Goal: Information Seeking & Learning: Learn about a topic

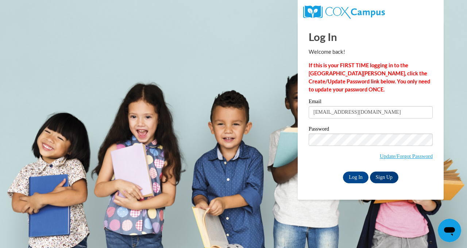
type input "redouteyab@yahoo.com"
click at [350, 175] on input "Log In" at bounding box center [356, 177] width 26 height 12
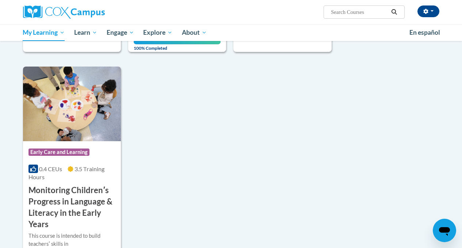
scroll to position [505, 0]
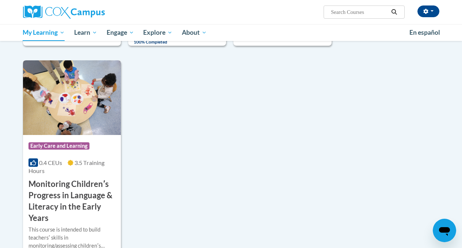
click at [72, 193] on h3 "Monitoring Childrenʹs Progress in Language & Literacy in the Early Years" at bounding box center [71, 200] width 87 height 45
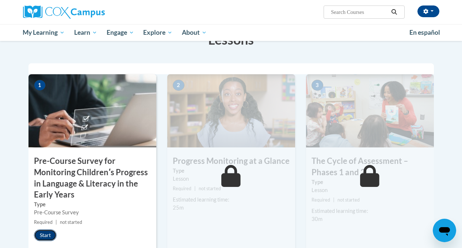
click at [45, 236] on button "Start" at bounding box center [45, 235] width 23 height 12
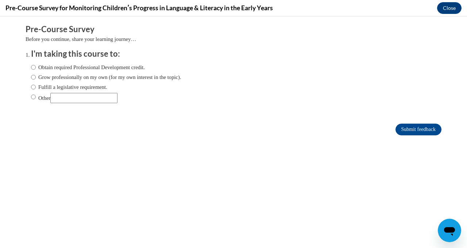
click at [31, 99] on label "Other" at bounding box center [74, 98] width 87 height 10
click at [31, 99] on input "Other" at bounding box center [33, 97] width 5 height 8
radio input "true"
click at [416, 131] on input "Submit feedback" at bounding box center [419, 129] width 46 height 12
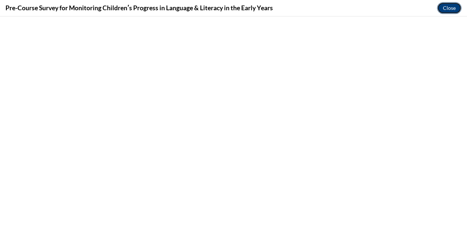
click at [447, 8] on button "Close" at bounding box center [449, 8] width 24 height 12
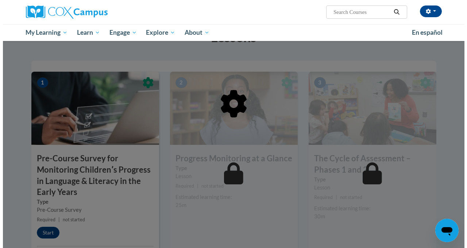
scroll to position [221, 0]
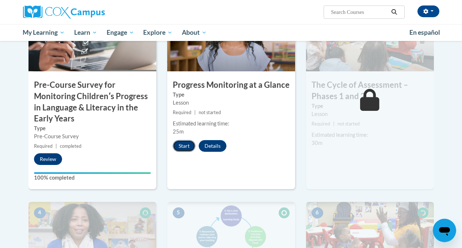
click at [185, 147] on button "Start" at bounding box center [184, 146] width 23 height 12
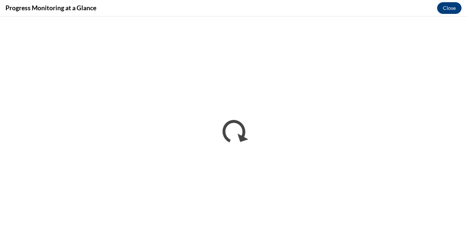
scroll to position [0, 0]
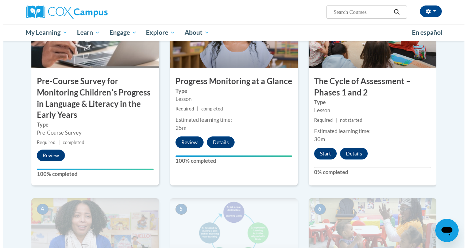
scroll to position [242, 0]
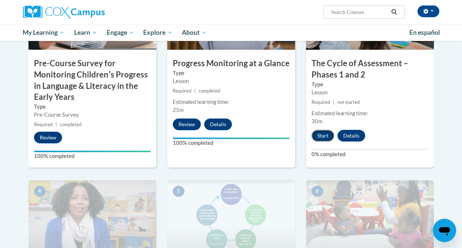
click at [316, 138] on button "Start" at bounding box center [322, 136] width 23 height 12
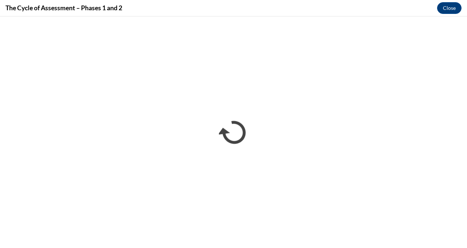
scroll to position [0, 0]
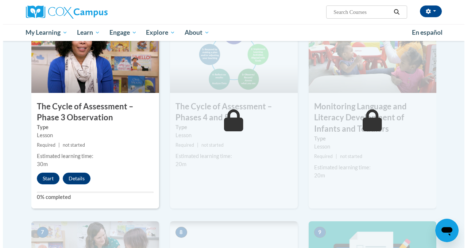
scroll to position [405, 0]
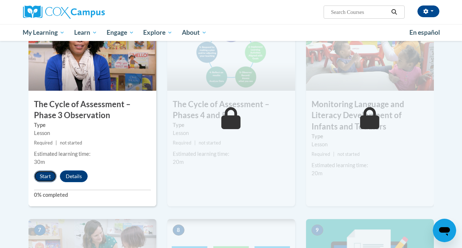
click at [42, 178] on button "Start" at bounding box center [45, 176] width 23 height 12
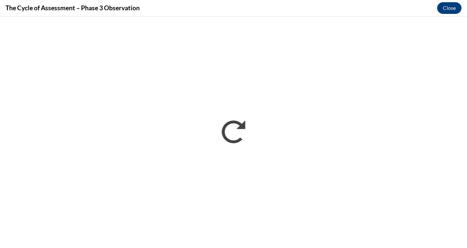
scroll to position [0, 0]
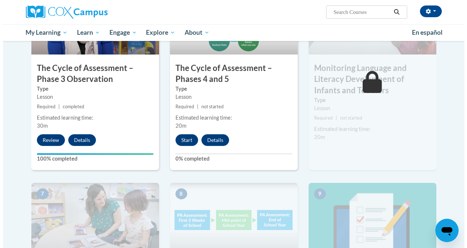
scroll to position [441, 0]
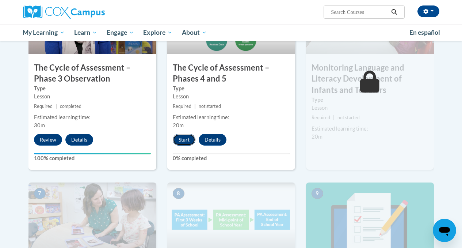
click at [187, 142] on button "Start" at bounding box center [184, 140] width 23 height 12
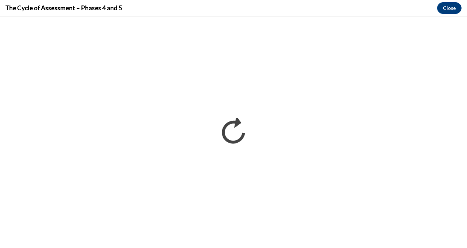
scroll to position [0, 0]
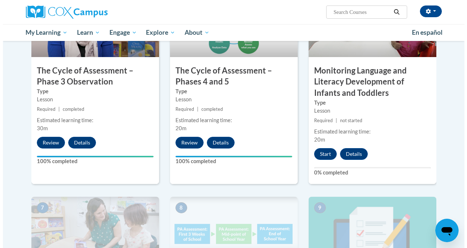
scroll to position [439, 0]
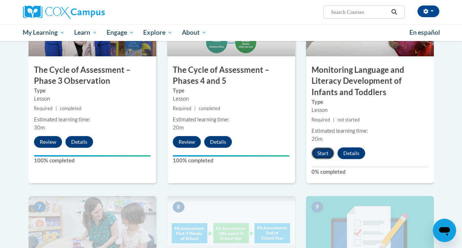
click at [322, 153] on button "Start" at bounding box center [322, 153] width 23 height 12
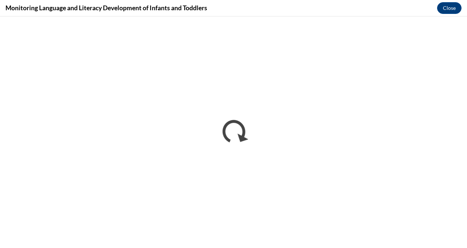
scroll to position [0, 0]
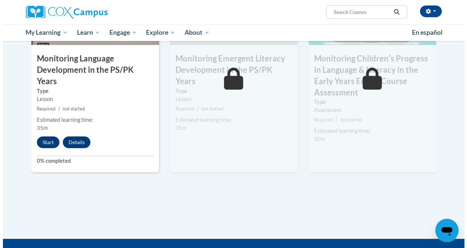
scroll to position [665, 0]
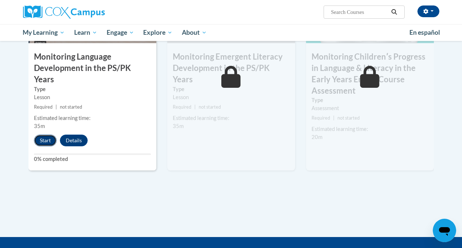
click at [45, 134] on button "Start" at bounding box center [45, 140] width 23 height 12
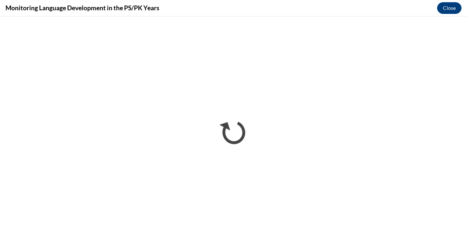
scroll to position [0, 0]
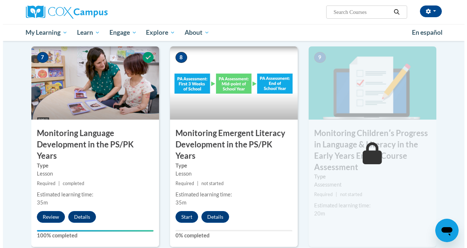
scroll to position [587, 0]
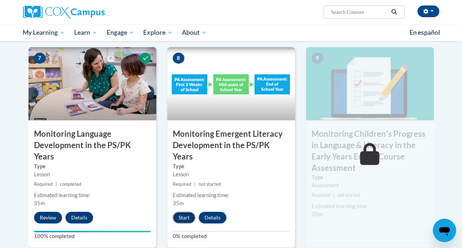
click at [184, 211] on button "Start" at bounding box center [184, 217] width 23 height 12
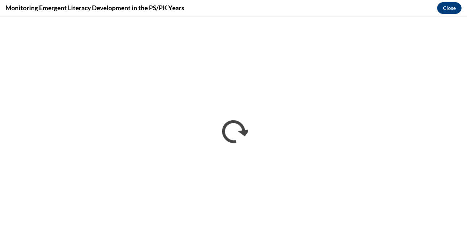
scroll to position [0, 0]
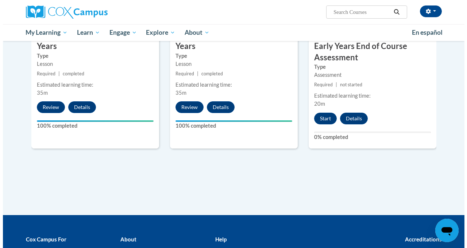
scroll to position [694, 0]
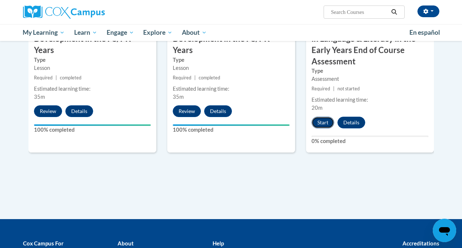
click at [324, 124] on button "Start" at bounding box center [322, 122] width 23 height 12
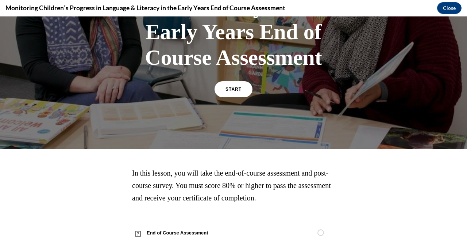
scroll to position [141, 0]
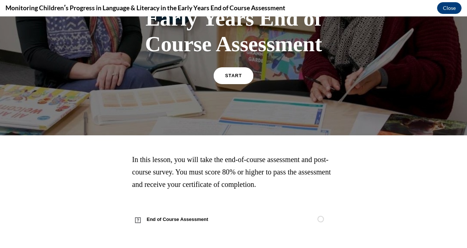
click at [238, 72] on link "START" at bounding box center [234, 75] width 40 height 17
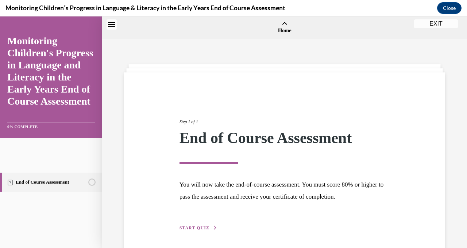
scroll to position [23, 0]
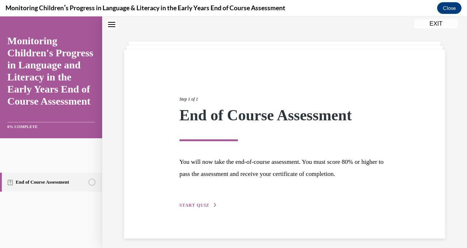
click at [202, 203] on span "START QUIZ" at bounding box center [195, 204] width 30 height 5
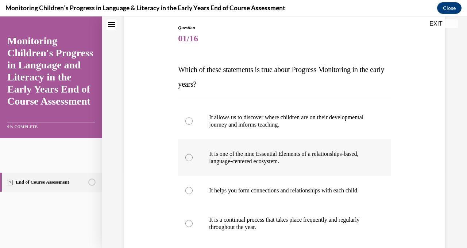
scroll to position [82, 0]
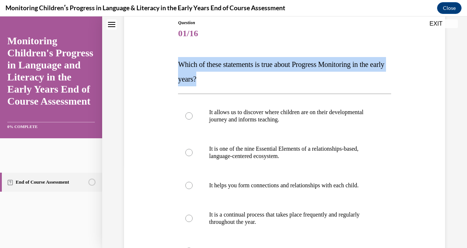
drag, startPoint x: 178, startPoint y: 62, endPoint x: 238, endPoint y: 79, distance: 62.5
click at [238, 79] on p "Which of these statements is true about Progress Monitoring in the early years?" at bounding box center [284, 71] width 213 height 29
copy span "Which of these statements is true about Progress Monitoring in the early years?"
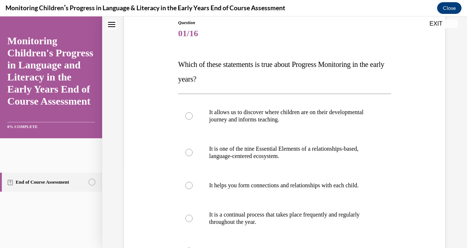
click at [155, 74] on div "Question 01/16 Which of these statements is true about Progress Monitoring in t…" at bounding box center [284, 176] width 325 height 359
click at [193, 49] on div "Question 01/16 Which of these statements is true about Progress Monitoring in t…" at bounding box center [284, 187] width 213 height 337
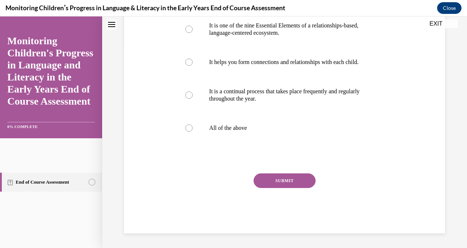
scroll to position [179, 0]
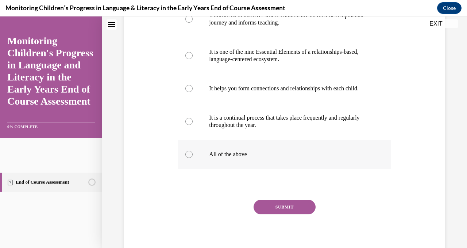
click at [216, 158] on p "All of the above" at bounding box center [291, 153] width 164 height 7
click at [193, 158] on input "All of the above" at bounding box center [188, 153] width 7 height 7
radio input "true"
click at [268, 214] on button "SUBMIT" at bounding box center [285, 206] width 62 height 15
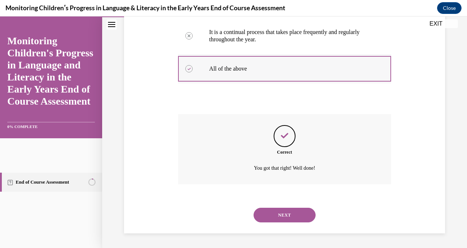
scroll to position [272, 0]
click at [269, 217] on button "NEXT" at bounding box center [285, 214] width 62 height 15
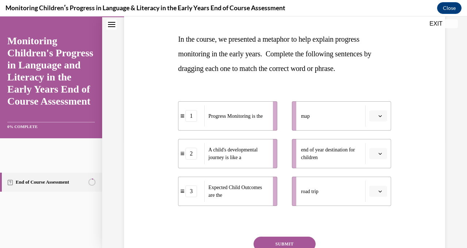
scroll to position [108, 0]
click at [374, 156] on span "Please select an option" at bounding box center [375, 152] width 3 height 7
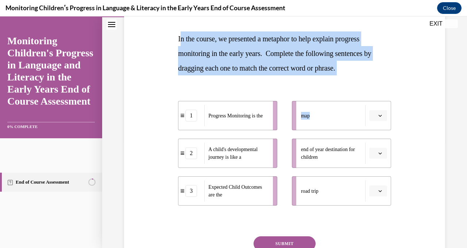
drag, startPoint x: 179, startPoint y: 38, endPoint x: 384, endPoint y: 84, distance: 210.9
click at [385, 86] on div "Question 02/16 In the course, we presented a metaphor to help explain progress …" at bounding box center [284, 145] width 213 height 302
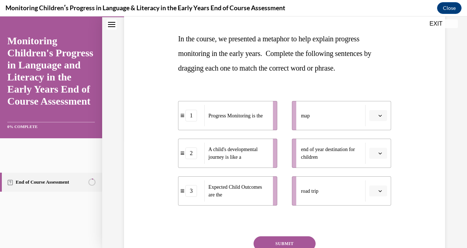
click at [370, 66] on p "In the course, we presented a metaphor to help explain progress monitoring in t…" at bounding box center [284, 53] width 213 height 44
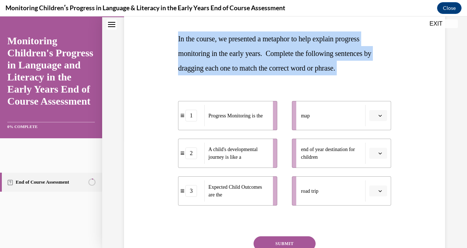
drag, startPoint x: 178, startPoint y: 36, endPoint x: 367, endPoint y: 74, distance: 193.2
click at [368, 77] on div "Question 02/16 In the course, we presented a metaphor to help explain progress …" at bounding box center [284, 145] width 213 height 302
copy div "In the course, we presented a metaphor to help explain progress monitoring in t…"
click at [174, 79] on div "Question 02/16 In the course, we presented a metaphor to help explain progress …" at bounding box center [284, 134] width 325 height 324
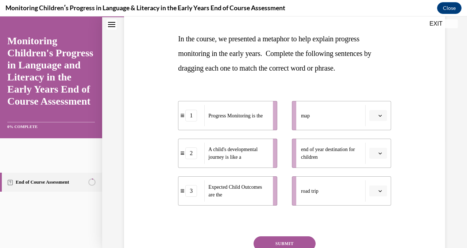
click at [219, 155] on span "A child's developmental journey is like a" at bounding box center [232, 152] width 49 height 13
click at [379, 116] on icon "button" at bounding box center [380, 116] width 3 height 2
click at [379, 116] on icon "button" at bounding box center [381, 115] width 4 height 4
click at [374, 154] on span "Please select an option" at bounding box center [375, 152] width 3 height 7
click at [372, 183] on span "1" at bounding box center [371, 184] width 3 height 6
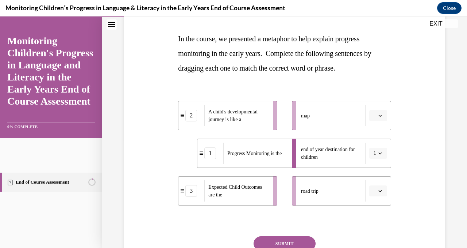
click at [379, 152] on icon "button" at bounding box center [380, 153] width 3 height 2
click at [368, 196] on span "2" at bounding box center [369, 199] width 3 height 6
click at [379, 154] on icon "button" at bounding box center [381, 153] width 4 height 4
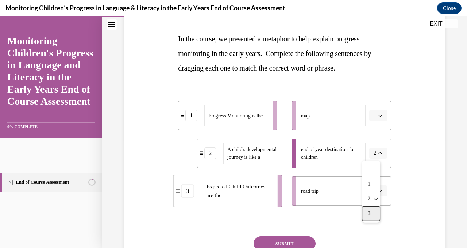
click at [374, 213] on div "3" at bounding box center [371, 213] width 18 height 15
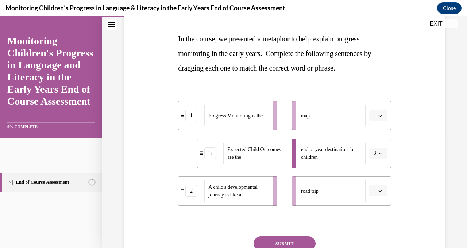
click at [375, 118] on button "button" at bounding box center [379, 115] width 18 height 11
click at [370, 157] on div "2" at bounding box center [373, 161] width 18 height 15
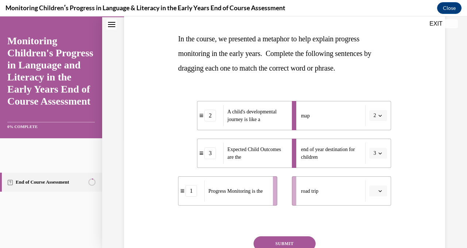
click at [372, 116] on button "2" at bounding box center [379, 115] width 18 height 11
click at [372, 151] on div "1" at bounding box center [371, 146] width 18 height 15
click at [379, 190] on icon "button" at bounding box center [381, 191] width 4 height 4
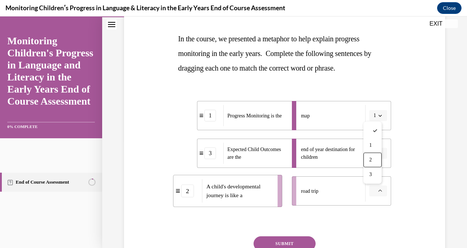
click at [376, 160] on div "2" at bounding box center [373, 159] width 18 height 15
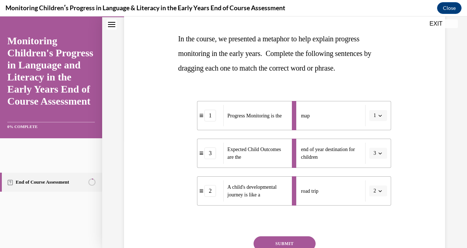
click at [291, 241] on button "SUBMIT" at bounding box center [285, 243] width 62 height 15
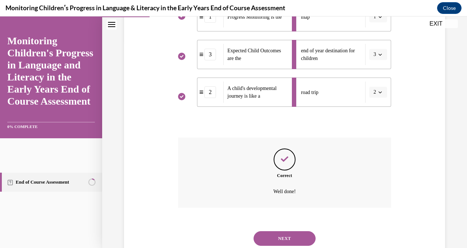
scroll to position [230, 0]
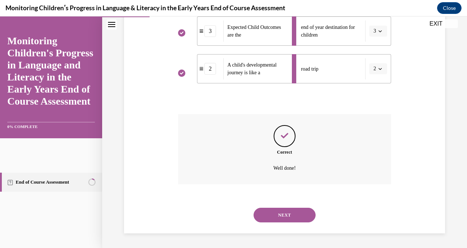
click at [282, 214] on button "NEXT" at bounding box center [285, 214] width 62 height 15
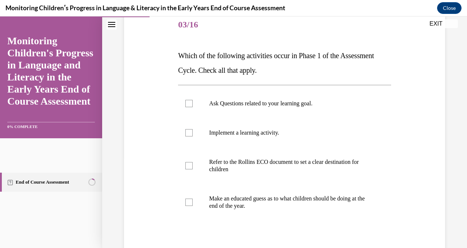
scroll to position [96, 0]
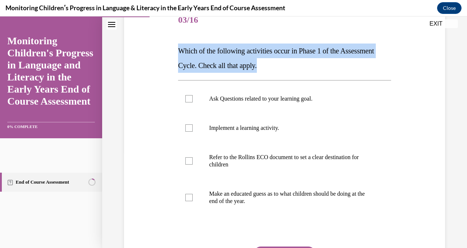
drag, startPoint x: 178, startPoint y: 50, endPoint x: 315, endPoint y: 65, distance: 138.5
click at [316, 66] on p "Which of the following activities occur in Phase 1 of the Assessment Cycle. Che…" at bounding box center [284, 57] width 213 height 29
copy span "Which of the following activities occur in Phase 1 of the Assessment Cycle. Che…"
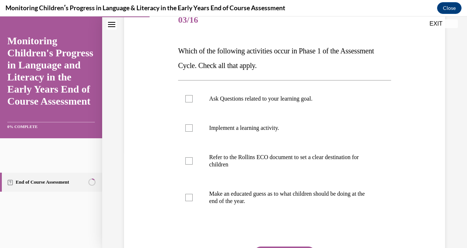
click at [152, 116] on div "Question 03/16 Which of the following activities occur in Phase 1 of the Assess…" at bounding box center [284, 145] width 325 height 322
click at [221, 156] on p "Refer to the Rollins ECO document to set a clear destination for children" at bounding box center [291, 160] width 164 height 15
click at [193, 157] on input "Refer to the Rollins ECO document to set a clear destination for children" at bounding box center [188, 160] width 7 height 7
checkbox input "true"
click at [206, 98] on label "Ask Questions related to your learning goal." at bounding box center [284, 98] width 213 height 29
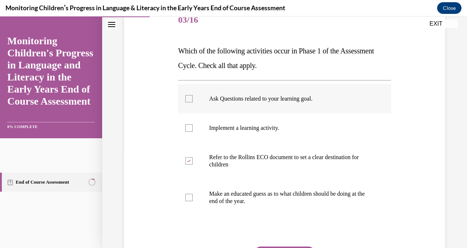
click at [193, 98] on input "Ask Questions related to your learning goal." at bounding box center [188, 98] width 7 height 7
checkbox input "true"
click at [204, 130] on label "Implement a learning activity." at bounding box center [284, 127] width 213 height 29
click at [193, 130] on input "Implement a learning activity." at bounding box center [188, 127] width 7 height 7
checkbox input "true"
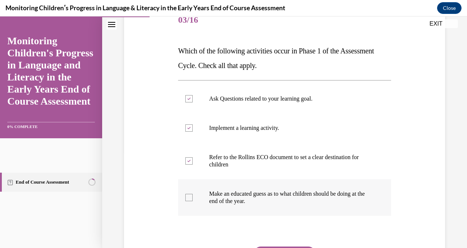
click at [233, 207] on label "Make an educated guess as to what children should be doing at the end of the ye…" at bounding box center [284, 197] width 213 height 37
click at [193, 201] on input "Make an educated guess as to what children should be doing at the end of the ye…" at bounding box center [188, 197] width 7 height 7
checkbox input "true"
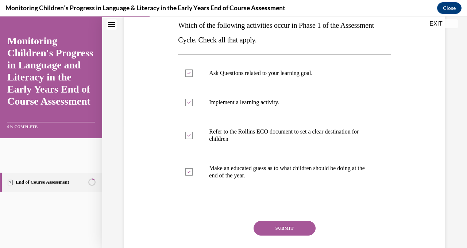
click at [272, 229] on button "SUBMIT" at bounding box center [285, 228] width 62 height 15
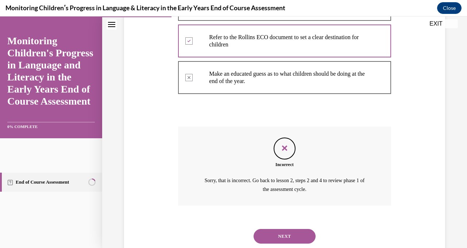
scroll to position [228, 0]
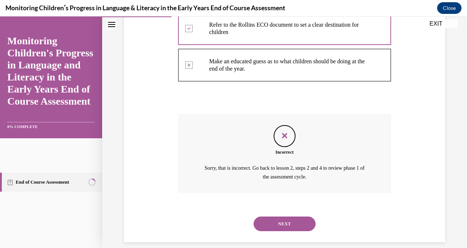
click at [282, 223] on button "NEXT" at bounding box center [285, 223] width 62 height 15
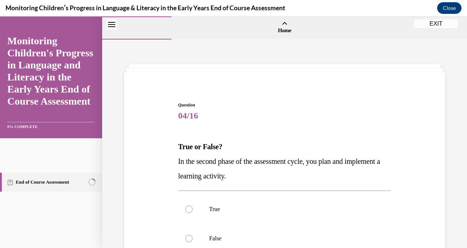
scroll to position [51, 0]
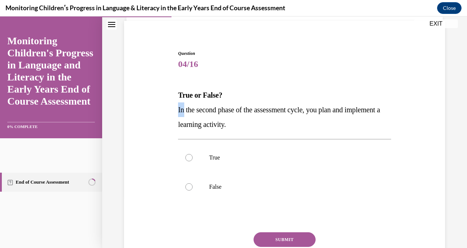
drag, startPoint x: 177, startPoint y: 110, endPoint x: 183, endPoint y: 110, distance: 5.1
click at [183, 110] on span "In the second phase of the assessment cycle, you plan and implement a learning …" at bounding box center [279, 117] width 202 height 23
click at [178, 99] on strong "True or False?" at bounding box center [200, 95] width 44 height 8
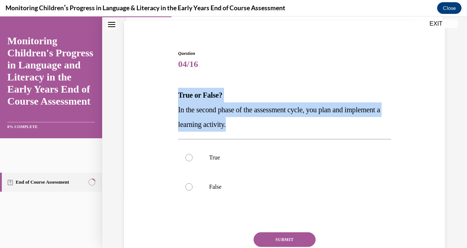
drag, startPoint x: 178, startPoint y: 99, endPoint x: 290, endPoint y: 130, distance: 116.4
click at [290, 130] on div "True or False? In the second phase of the assessment cycle, you plan and implem…" at bounding box center [284, 110] width 213 height 44
copy div "True or False? In the second phase of the assessment cycle, you plan and implem…"
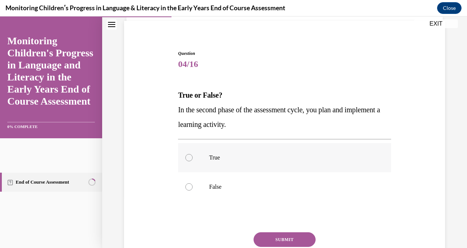
click at [196, 161] on label "True" at bounding box center [284, 157] width 213 height 29
click at [193, 161] on input "True" at bounding box center [188, 157] width 7 height 7
radio input "true"
click at [290, 241] on button "SUBMIT" at bounding box center [285, 239] width 62 height 15
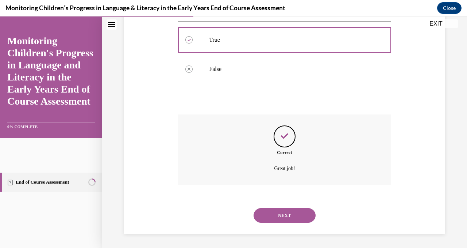
scroll to position [169, 0]
click at [288, 218] on button "NEXT" at bounding box center [285, 214] width 62 height 15
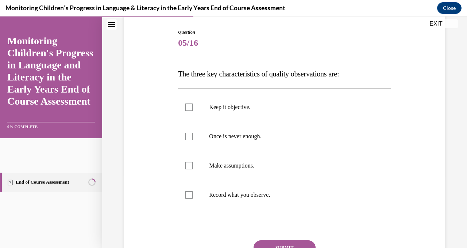
scroll to position [74, 0]
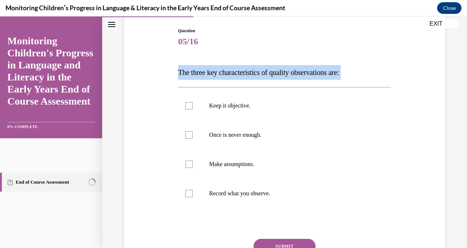
drag, startPoint x: 177, startPoint y: 71, endPoint x: 357, endPoint y: 82, distance: 180.7
click at [357, 82] on div "Question 05/16 The three key characteristics of quality observations are: Keep …" at bounding box center [284, 162] width 213 height 271
copy div "The three key characteristics of quality observations are:"
click at [149, 100] on div "Question 05/16 The three key characteristics of quality observations are: Keep …" at bounding box center [284, 151] width 325 height 293
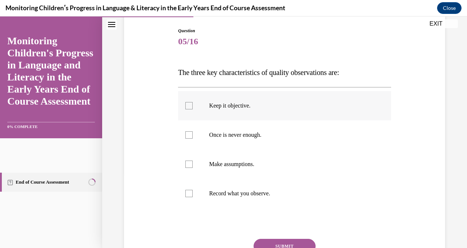
click at [196, 110] on label "Keep it objective." at bounding box center [284, 105] width 213 height 29
click at [193, 109] on input "Keep it objective." at bounding box center [188, 105] width 7 height 7
checkbox input "true"
click at [202, 137] on label "Once is never enough." at bounding box center [284, 134] width 213 height 29
click at [193, 137] on input "Once is never enough." at bounding box center [188, 134] width 7 height 7
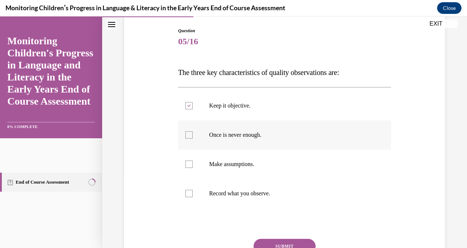
checkbox input "true"
click at [229, 196] on p "Record what you observe." at bounding box center [291, 193] width 164 height 7
click at [193, 196] on input "Record what you observe." at bounding box center [188, 193] width 7 height 7
checkbox input "true"
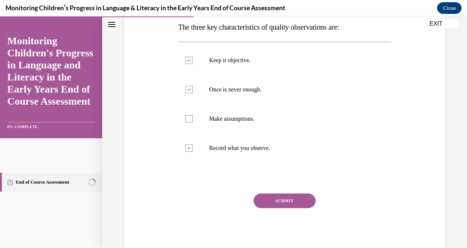
click at [270, 203] on button "SUBMIT" at bounding box center [285, 200] width 62 height 15
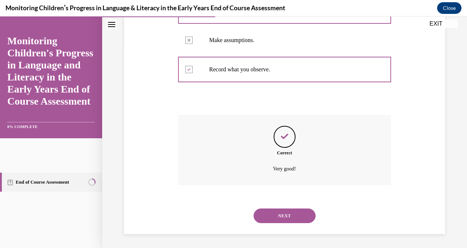
scroll to position [199, 0]
click at [276, 213] on button "NEXT" at bounding box center [285, 214] width 62 height 15
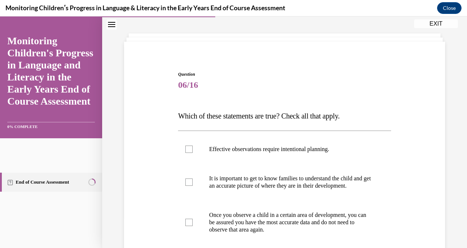
scroll to position [68, 0]
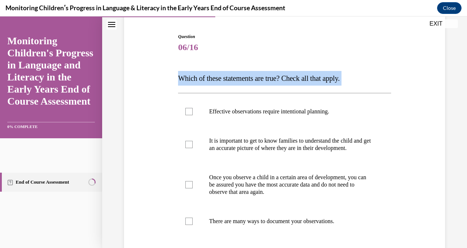
drag, startPoint x: 179, startPoint y: 77, endPoint x: 363, endPoint y: 89, distance: 185.1
click at [363, 89] on div "Question 06/16 Which of these statements are true? Check all that apply. Effect…" at bounding box center [284, 179] width 213 height 293
copy div "Which of these statements are true? Check all that apply."
click at [171, 83] on div "Question 06/16 Which of these statements are true? Check all that apply. Effect…" at bounding box center [284, 168] width 325 height 315
drag, startPoint x: 178, startPoint y: 77, endPoint x: 338, endPoint y: 240, distance: 229.0
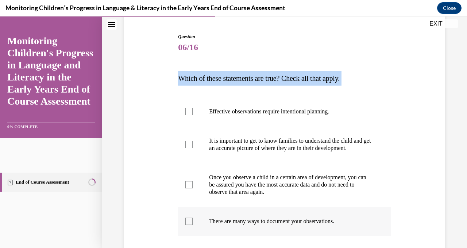
click at [338, 240] on div "Question 06/16 Which of these statements are true? Check all that apply. Effect…" at bounding box center [284, 179] width 213 height 293
copy div "Which of these statements are true? Check all that apply. Effective observation…"
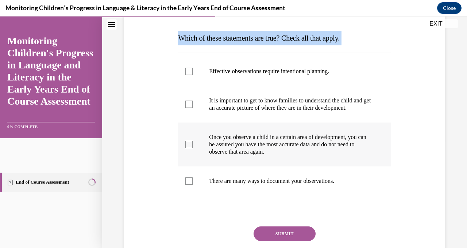
scroll to position [109, 0]
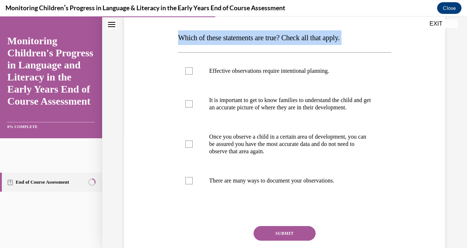
click at [160, 107] on div "Question 06/16 Which of these statements are true? Check all that apply. Effect…" at bounding box center [284, 128] width 325 height 315
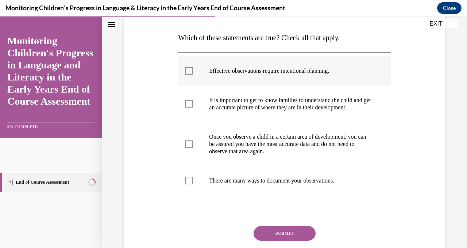
click at [220, 80] on label "Effective observations require intentional planning." at bounding box center [284, 70] width 213 height 29
click at [193, 74] on input "Effective observations require intentional planning." at bounding box center [188, 70] width 7 height 7
checkbox input "true"
click at [218, 111] on p "It is important to get to know families to understand the child and get an accu…" at bounding box center [291, 103] width 164 height 15
click at [193, 107] on input "It is important to get to know families to understand the child and get an accu…" at bounding box center [188, 103] width 7 height 7
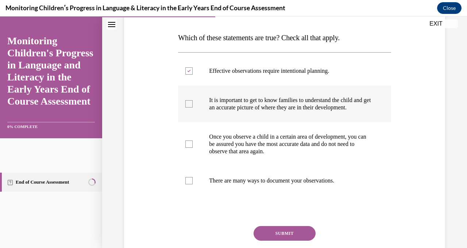
checkbox input "true"
click at [276, 193] on label "There are many ways to document your observations." at bounding box center [284, 180] width 213 height 29
click at [193, 184] on input "There are many ways to document your observations." at bounding box center [188, 180] width 7 height 7
checkbox input "true"
click at [286, 233] on button "SUBMIT" at bounding box center [285, 233] width 62 height 15
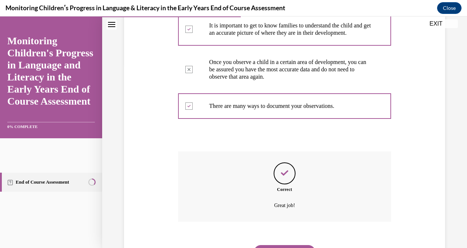
scroll to position [228, 0]
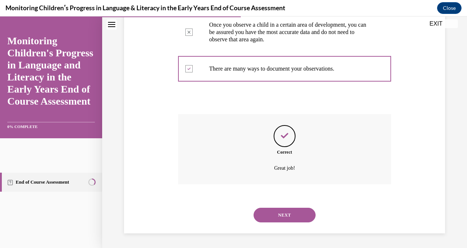
click at [283, 210] on button "NEXT" at bounding box center [285, 214] width 62 height 15
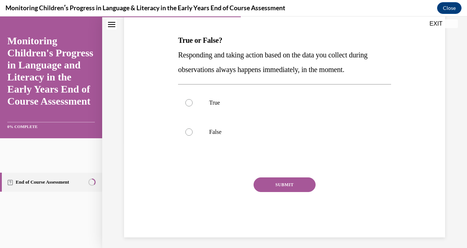
scroll to position [107, 0]
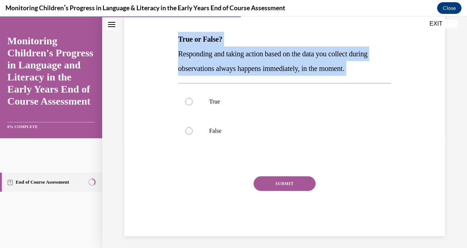
drag, startPoint x: 179, startPoint y: 39, endPoint x: 364, endPoint y: 76, distance: 189.1
click at [364, 76] on div "Question 07/16 True or False? Responding and taking action based on the data yo…" at bounding box center [284, 115] width 213 height 242
copy div "True or False? Responding and taking action based on the data you collect durin…"
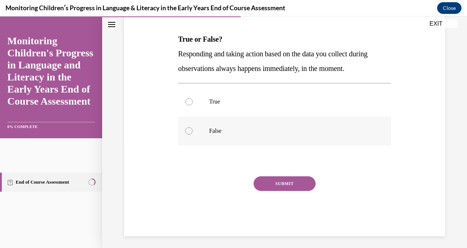
click at [204, 116] on label "False" at bounding box center [284, 130] width 213 height 29
click at [193, 127] on input "False" at bounding box center [188, 130] width 7 height 7
radio input "true"
click at [282, 186] on button "SUBMIT" at bounding box center [285, 183] width 62 height 15
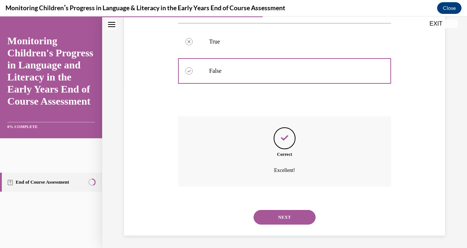
scroll to position [169, 0]
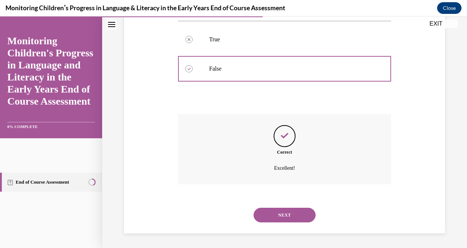
click at [283, 221] on button "NEXT" at bounding box center [285, 214] width 62 height 15
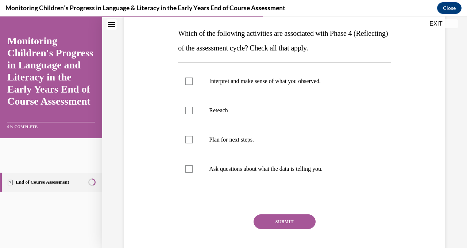
scroll to position [114, 0]
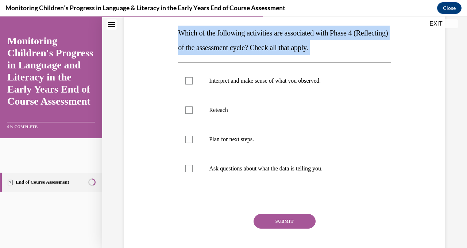
drag, startPoint x: 178, startPoint y: 32, endPoint x: 370, endPoint y: 58, distance: 193.8
click at [370, 58] on div "Question 08/16 Which of the following activities are associated with Phase 4 (R…" at bounding box center [284, 131] width 213 height 286
copy div "Which of the following activities are associated with Phase 4 (Reflecting) of t…"
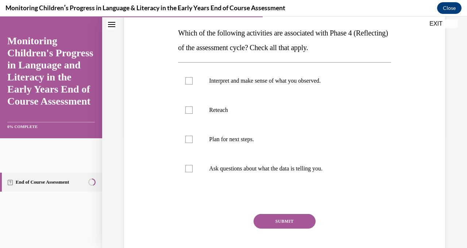
click at [160, 103] on div "Question 08/16 Which of the following activities are associated with Phase 4 (R…" at bounding box center [284, 119] width 325 height 307
click at [219, 165] on p "Ask questions about what the data is telling you." at bounding box center [291, 168] width 164 height 7
click at [193, 165] on input "Ask questions about what the data is telling you." at bounding box center [188, 168] width 7 height 7
checkbox input "true"
click at [236, 86] on label "Interpret and make sense of what you observed." at bounding box center [284, 80] width 213 height 29
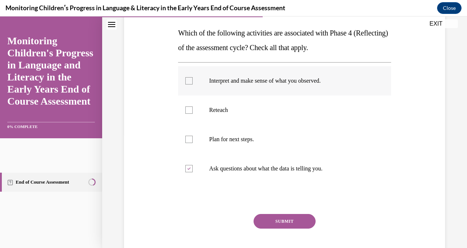
click at [193, 84] on input "Interpret and make sense of what you observed." at bounding box center [188, 80] width 7 height 7
checkbox input "true"
click at [270, 224] on button "SUBMIT" at bounding box center [285, 221] width 62 height 15
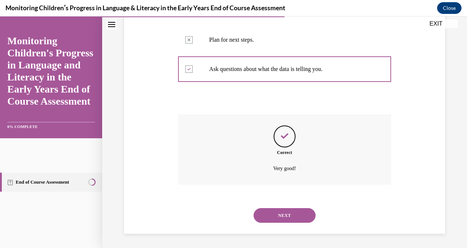
scroll to position [213, 0]
click at [277, 209] on button "NEXT" at bounding box center [285, 214] width 62 height 15
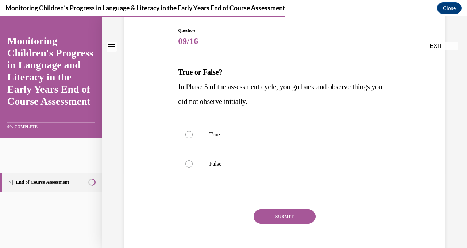
scroll to position [93, 0]
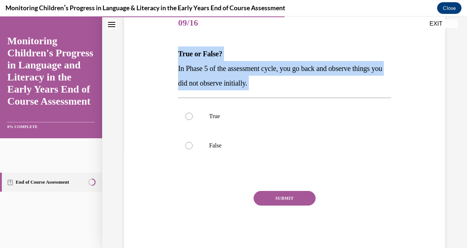
drag, startPoint x: 177, startPoint y: 52, endPoint x: 288, endPoint y: 94, distance: 119.0
click at [288, 94] on div "Question 09/16 True or False? In Phase 5 of the assessment cycle, you go back a…" at bounding box center [284, 124] width 217 height 253
copy div "True or False? In Phase 5 of the assessment cycle, you go back and observe thin…"
click at [138, 118] on div "Question 09/16 True or False? In Phase 5 of the assessment cycle, you go back a…" at bounding box center [284, 119] width 325 height 264
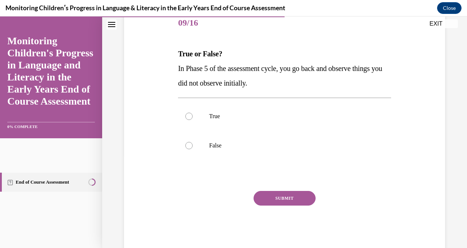
click at [198, 160] on div "True False" at bounding box center [284, 130] width 213 height 66
click at [204, 152] on label "False" at bounding box center [284, 145] width 213 height 29
click at [193, 149] on input "False" at bounding box center [188, 145] width 7 height 7
radio input "true"
click at [271, 194] on button "SUBMIT" at bounding box center [285, 198] width 62 height 15
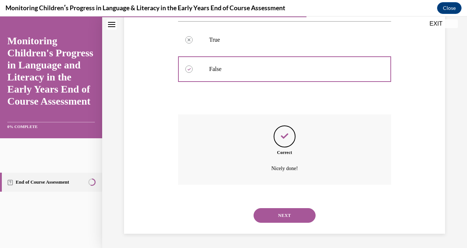
scroll to position [169, 0]
click at [274, 210] on button "NEXT" at bounding box center [285, 214] width 62 height 15
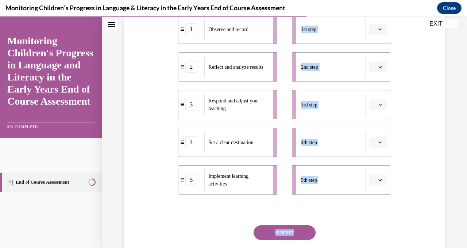
scroll to position [181, 0]
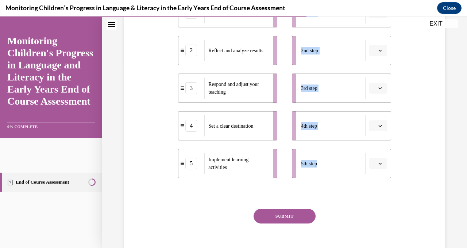
drag, startPoint x: 179, startPoint y: 76, endPoint x: 384, endPoint y: 159, distance: 221.6
click at [384, 159] on div "Question 10/16 Put the steps of the assessment cycle in the right order! 1 Obse…" at bounding box center [284, 94] width 213 height 348
click at [404, 160] on div "Question 10/16 Put the steps of the assessment cycle in the right order! 1 Obse…" at bounding box center [284, 83] width 325 height 370
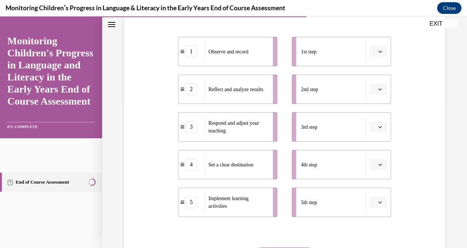
scroll to position [144, 0]
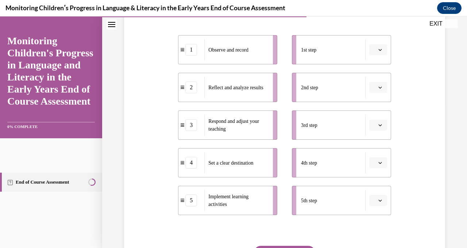
click at [379, 51] on icon "button" at bounding box center [381, 50] width 4 height 4
click at [372, 125] on div "4" at bounding box center [373, 124] width 18 height 15
click at [379, 201] on button "button" at bounding box center [379, 200] width 18 height 11
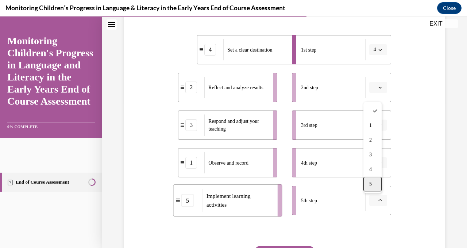
click at [370, 188] on div "5" at bounding box center [373, 183] width 18 height 15
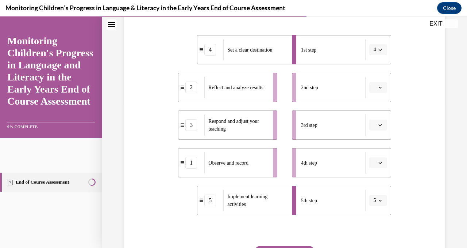
click at [374, 202] on span "5" at bounding box center [375, 199] width 3 height 7
click at [419, 139] on div "Question 10/16 Put the steps of the assessment cycle in the right order! 4 Set …" at bounding box center [284, 120] width 325 height 370
click at [379, 87] on icon "button" at bounding box center [381, 87] width 4 height 4
click at [372, 177] on div "5" at bounding box center [373, 176] width 18 height 15
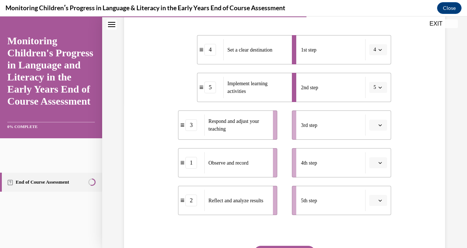
click at [379, 126] on icon "button" at bounding box center [381, 125] width 4 height 4
click at [377, 152] on div "1" at bounding box center [373, 156] width 18 height 15
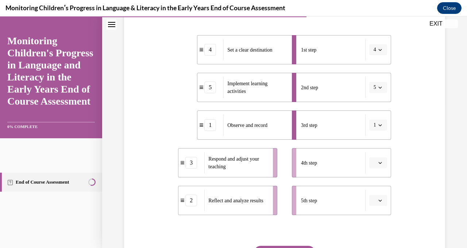
click at [379, 164] on icon "button" at bounding box center [381, 163] width 4 height 4
click at [375, 102] on div "2" at bounding box center [373, 102] width 18 height 15
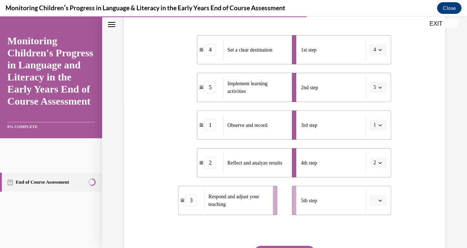
click at [379, 199] on icon "button" at bounding box center [381, 200] width 4 height 4
click at [374, 155] on div "3" at bounding box center [373, 154] width 18 height 15
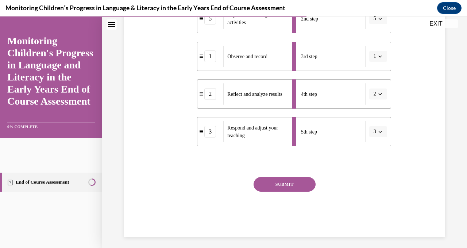
click at [292, 184] on button "SUBMIT" at bounding box center [285, 184] width 62 height 15
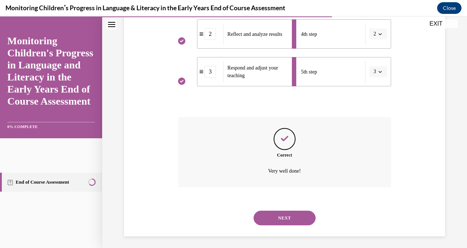
scroll to position [276, 0]
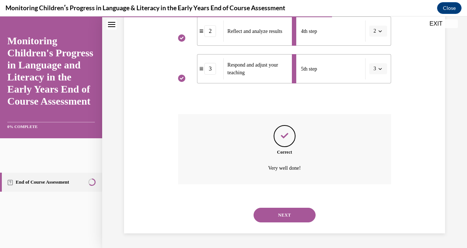
click at [288, 218] on button "NEXT" at bounding box center [285, 214] width 62 height 15
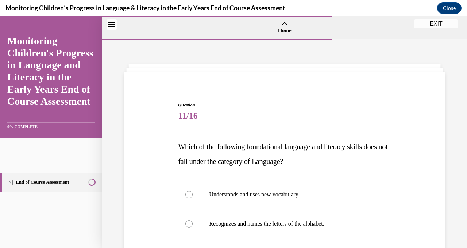
scroll to position [60, 0]
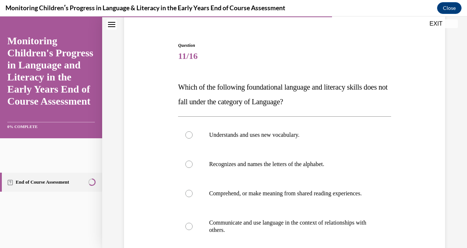
drag, startPoint x: 179, startPoint y: 85, endPoint x: 360, endPoint y: 99, distance: 182.4
click at [360, 99] on p "Which of the following foundational language and literacy skills does not fall …" at bounding box center [284, 94] width 213 height 29
click at [310, 41] on div "Question 11/16 Which of the following foundational language and literacy skills…" at bounding box center [284, 183] width 217 height 304
click at [143, 116] on div "Question 11/16 Which of the following foundational language and literacy skills…" at bounding box center [284, 177] width 325 height 315
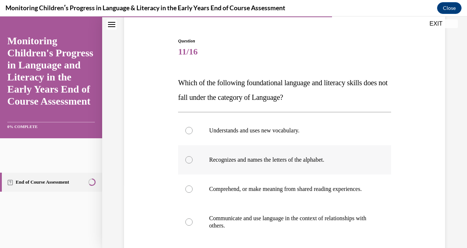
click at [221, 156] on p "Recognizes and names the letters of the alphabet." at bounding box center [291, 159] width 164 height 7
click at [193, 156] on input "Recognizes and names the letters of the alphabet." at bounding box center [188, 159] width 7 height 7
radio input "true"
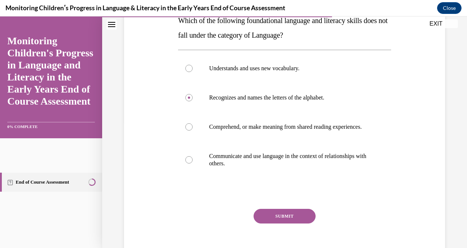
scroll to position [169, 0]
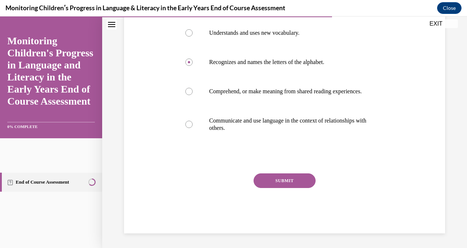
click at [297, 183] on button "SUBMIT" at bounding box center [285, 180] width 62 height 15
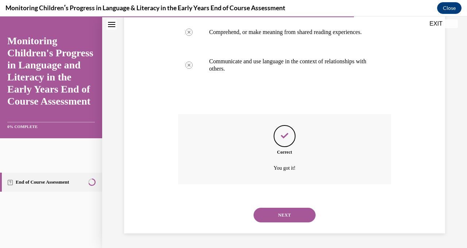
scroll to position [228, 0]
click at [286, 212] on button "NEXT" at bounding box center [285, 214] width 62 height 15
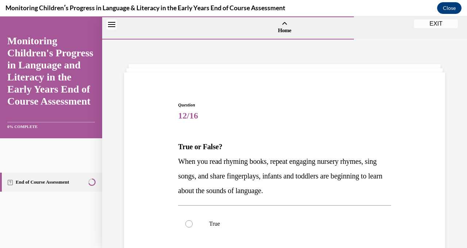
scroll to position [78, 0]
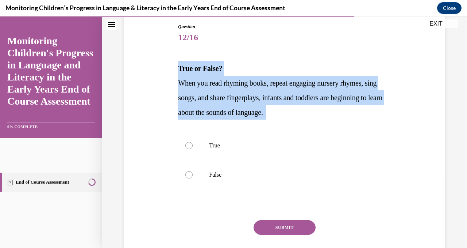
drag, startPoint x: 178, startPoint y: 67, endPoint x: 341, endPoint y: 120, distance: 171.0
click at [341, 121] on div "Question 12/16 True or False? When you read rhyming books, repeat engaging nurs…" at bounding box center [284, 151] width 213 height 256
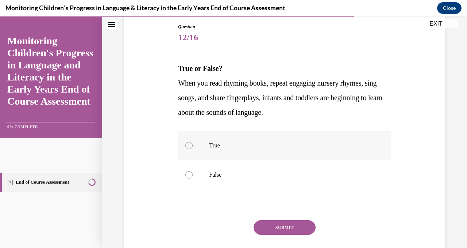
click at [204, 149] on label "True" at bounding box center [284, 145] width 213 height 29
click at [193, 149] on input "True" at bounding box center [188, 145] width 7 height 7
radio input "true"
click at [280, 228] on button "SUBMIT" at bounding box center [285, 227] width 62 height 15
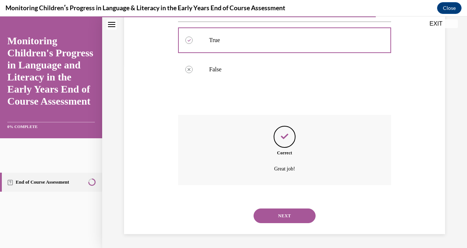
scroll to position [184, 0]
click at [281, 210] on button "NEXT" at bounding box center [285, 214] width 62 height 15
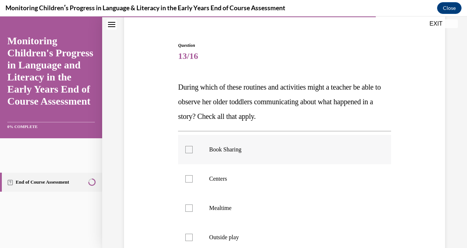
scroll to position [60, 0]
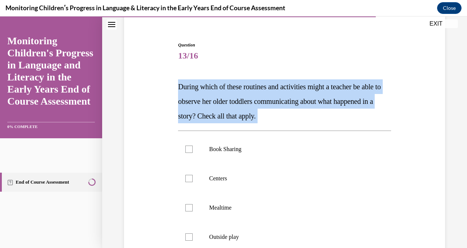
drag, startPoint x: 178, startPoint y: 85, endPoint x: 338, endPoint y: 129, distance: 165.5
click at [338, 129] on div "Question 13/16 During which of these routines and activities might a teacher be…" at bounding box center [284, 192] width 213 height 300
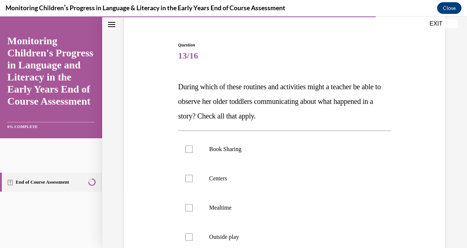
click at [157, 134] on div "Question 13/16 During which of these routines and activities might a teacher be…" at bounding box center [284, 181] width 325 height 322
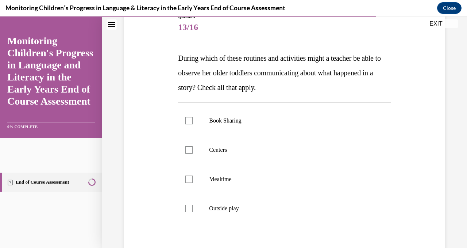
scroll to position [91, 0]
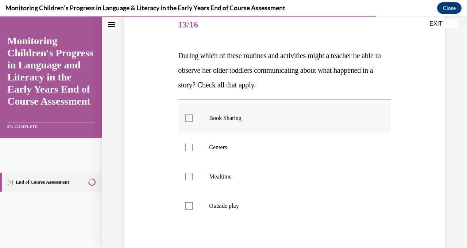
click at [205, 120] on label "Book Sharing" at bounding box center [284, 117] width 213 height 29
click at [193, 120] on input "Book Sharing" at bounding box center [188, 117] width 7 height 7
click at [200, 120] on label "Book Sharing" at bounding box center [284, 117] width 213 height 29
click at [193, 120] on input "Book Sharing" at bounding box center [188, 117] width 7 height 7
drag, startPoint x: 237, startPoint y: 115, endPoint x: 236, endPoint y: 152, distance: 36.9
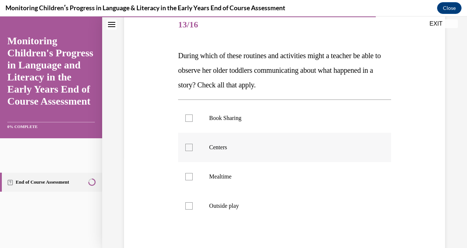
click at [237, 115] on p "Book Sharing" at bounding box center [291, 117] width 164 height 7
click at [193, 115] on input "Book Sharing" at bounding box center [188, 117] width 7 height 7
checkbox input "true"
click at [236, 152] on label "Centers" at bounding box center [284, 147] width 213 height 29
click at [193, 151] on input "Centers" at bounding box center [188, 146] width 7 height 7
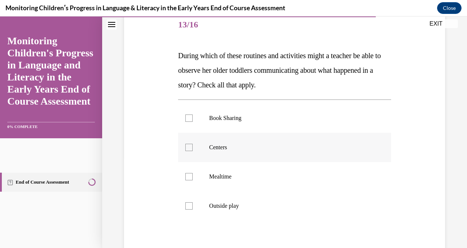
checkbox input "true"
click at [231, 184] on label "Mealtime" at bounding box center [284, 176] width 213 height 29
click at [193, 180] on input "Mealtime" at bounding box center [188, 176] width 7 height 7
checkbox input "true"
click at [236, 205] on p "Outside play" at bounding box center [291, 205] width 164 height 7
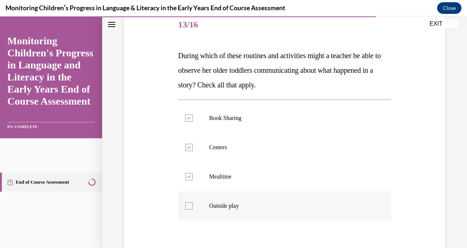
click at [193, 205] on input "Outside play" at bounding box center [188, 205] width 7 height 7
checkbox input "true"
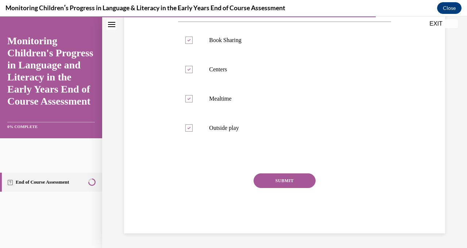
click at [276, 182] on button "SUBMIT" at bounding box center [285, 180] width 62 height 15
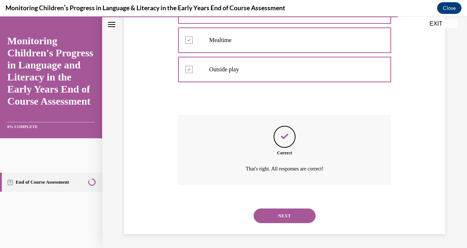
scroll to position [228, 0]
click at [283, 210] on button "NEXT" at bounding box center [285, 214] width 62 height 15
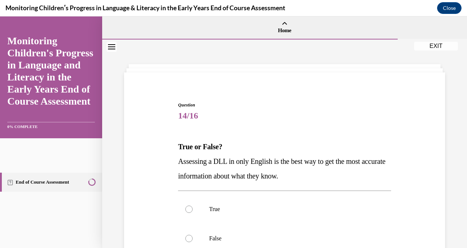
scroll to position [73, 0]
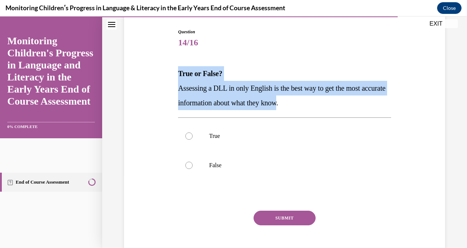
drag, startPoint x: 177, startPoint y: 73, endPoint x: 314, endPoint y: 102, distance: 140.4
click at [314, 103] on div "True or False? Assessing a DLL in only English is the best way to get the most …" at bounding box center [284, 88] width 213 height 44
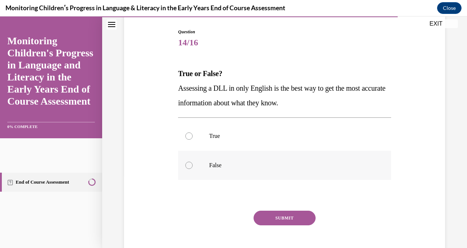
click at [200, 157] on label "False" at bounding box center [284, 164] width 213 height 29
click at [193, 161] on input "False" at bounding box center [188, 164] width 7 height 7
radio input "true"
click at [276, 222] on button "SUBMIT" at bounding box center [285, 217] width 62 height 15
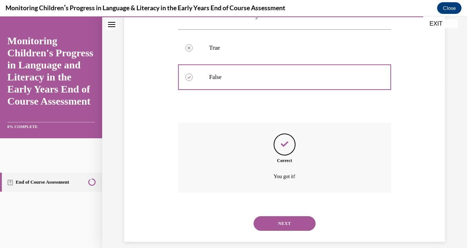
scroll to position [169, 0]
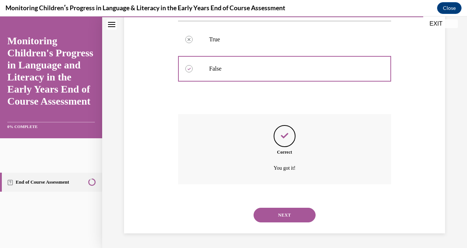
click at [268, 216] on button "NEXT" at bounding box center [285, 214] width 62 height 15
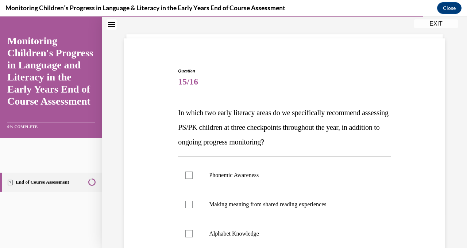
scroll to position [66, 0]
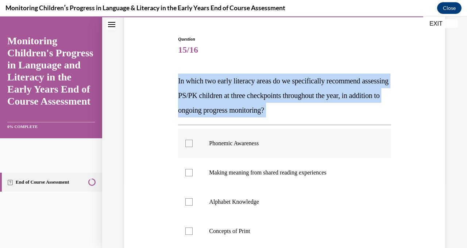
drag, startPoint x: 177, startPoint y: 80, endPoint x: 354, endPoint y: 130, distance: 183.2
click at [354, 130] on div "Question 15/16 In which two early literacy areas do we specifically recommend a…" at bounding box center [284, 186] width 213 height 300
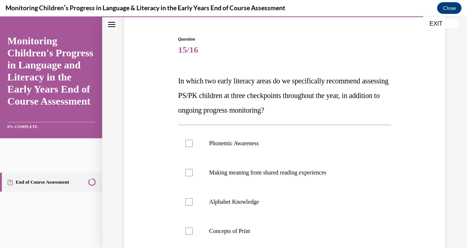
click at [345, 109] on p "In which two early literacy areas do we specifically recommend assessing PS/PK …" at bounding box center [284, 95] width 213 height 44
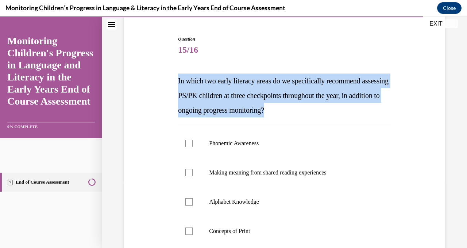
drag, startPoint x: 177, startPoint y: 79, endPoint x: 359, endPoint y: 113, distance: 185.3
click at [359, 114] on div "Question 15/16 In which two early literacy areas do we specifically recommend a…" at bounding box center [284, 180] width 217 height 311
click at [139, 87] on div "Question 15/16 In which two early literacy areas do we specifically recommend a…" at bounding box center [284, 175] width 325 height 322
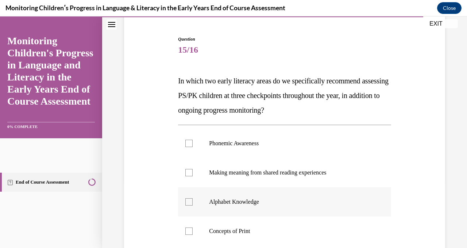
click at [210, 201] on p "Alphabet Knowledge" at bounding box center [291, 201] width 164 height 7
click at [193, 201] on input "Alphabet Knowledge" at bounding box center [188, 201] width 7 height 7
checkbox input "true"
click at [225, 150] on label "Phonemic Awareness" at bounding box center [284, 143] width 213 height 29
click at [193, 147] on input "Phonemic Awareness" at bounding box center [188, 142] width 7 height 7
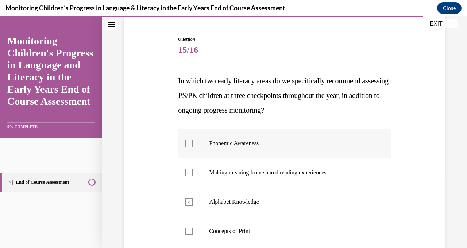
checkbox input "true"
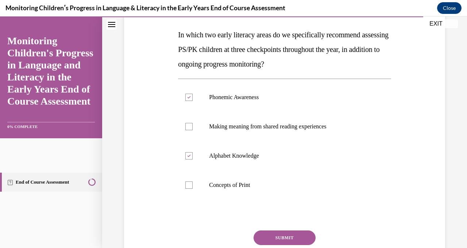
click at [277, 238] on button "SUBMIT" at bounding box center [285, 237] width 62 height 15
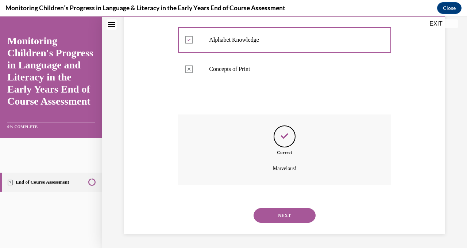
scroll to position [228, 0]
click at [285, 208] on button "NEXT" at bounding box center [285, 214] width 62 height 15
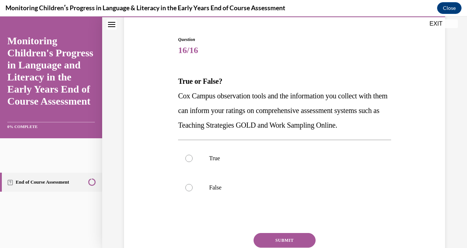
scroll to position [70, 0]
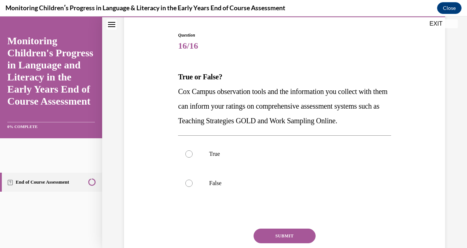
click at [286, 159] on label "True" at bounding box center [284, 153] width 213 height 29
click at [193, 157] on input "True" at bounding box center [188, 153] width 7 height 7
radio input "true"
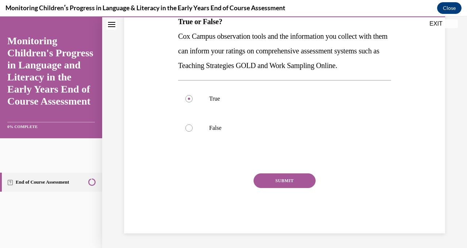
click at [287, 188] on button "SUBMIT" at bounding box center [285, 180] width 62 height 15
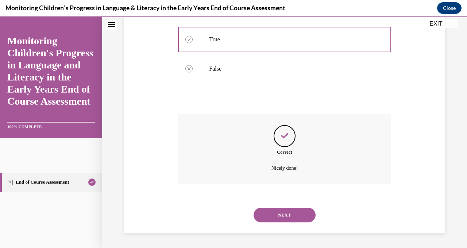
scroll to position [199, 0]
click at [285, 211] on button "NEXT" at bounding box center [285, 214] width 62 height 15
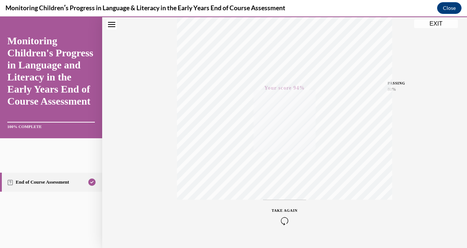
scroll to position [143, 0]
click at [433, 22] on button "EXIT" at bounding box center [436, 23] width 44 height 9
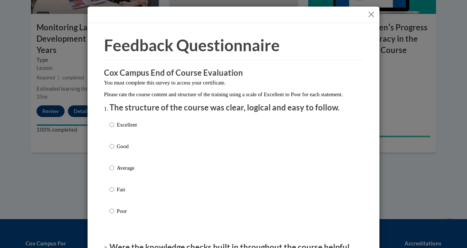
click at [131, 129] on p "Excellent" at bounding box center [127, 124] width 20 height 8
click at [114, 129] on input "Excellent" at bounding box center [112, 124] width 5 height 8
radio input "true"
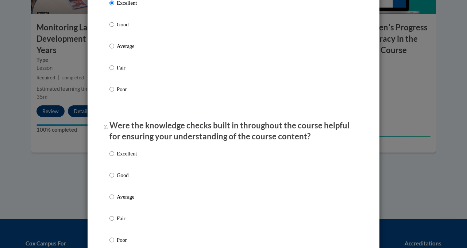
click at [118, 179] on p "Good" at bounding box center [127, 175] width 20 height 8
click at [114, 179] on input "Good" at bounding box center [112, 175] width 5 height 8
radio input "true"
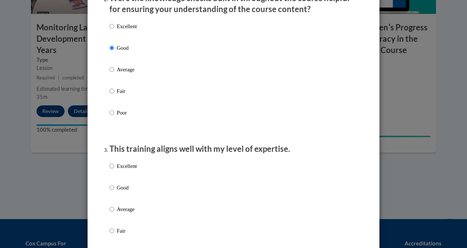
click at [118, 181] on label "Excellent" at bounding box center [123, 172] width 27 height 20
click at [114, 170] on input "Excellent" at bounding box center [112, 166] width 5 height 8
radio input "true"
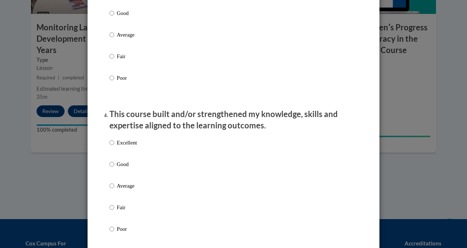
click at [118, 180] on label "Good" at bounding box center [123, 170] width 27 height 20
click at [114, 168] on input "Good" at bounding box center [112, 164] width 5 height 8
radio input "true"
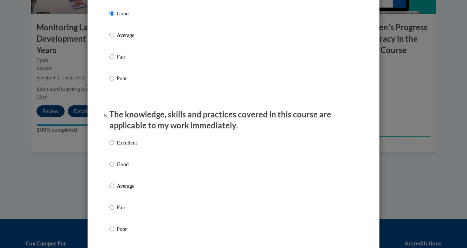
click at [118, 180] on label "Good" at bounding box center [123, 170] width 27 height 20
click at [114, 168] on input "Good" at bounding box center [112, 164] width 5 height 8
radio input "true"
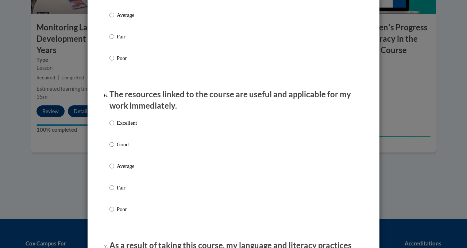
click at [119, 181] on label "Average" at bounding box center [123, 172] width 27 height 20
click at [114, 170] on input "Average" at bounding box center [112, 166] width 5 height 8
radio input "true"
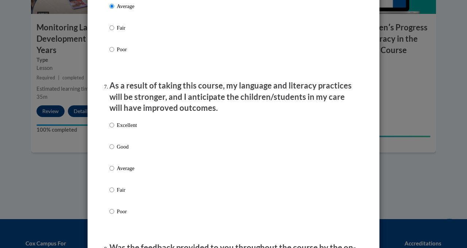
click at [119, 184] on label "Average" at bounding box center [123, 174] width 27 height 20
click at [114, 172] on input "Average" at bounding box center [112, 168] width 5 height 8
radio input "true"
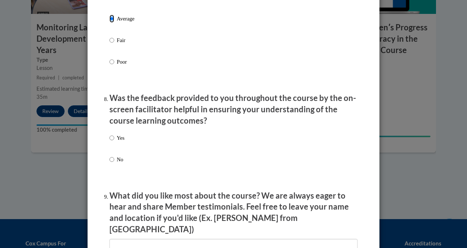
scroll to position [1066, 0]
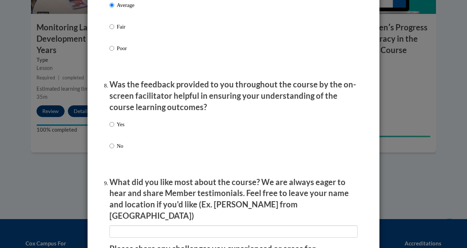
click at [113, 150] on label "No" at bounding box center [117, 152] width 15 height 20
click at [113, 150] on input "No" at bounding box center [112, 146] width 5 height 8
radio input "true"
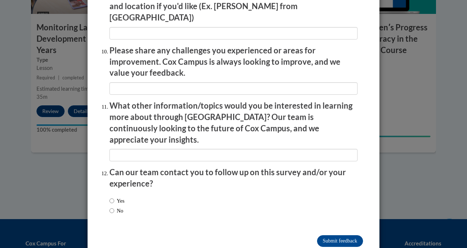
scroll to position [1271, 0]
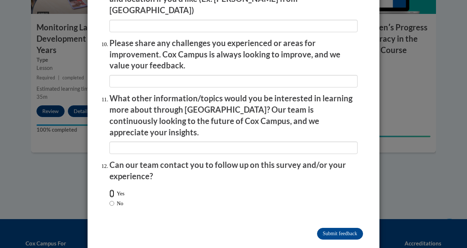
click at [110, 189] on input "Yes" at bounding box center [112, 193] width 5 height 8
radio input "true"
click at [110, 199] on input "No" at bounding box center [112, 203] width 5 height 8
radio input "true"
click at [344, 227] on input "Submit feedback" at bounding box center [340, 233] width 46 height 12
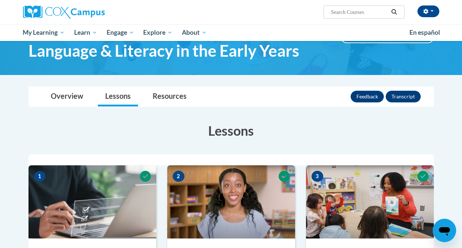
scroll to position [0, 0]
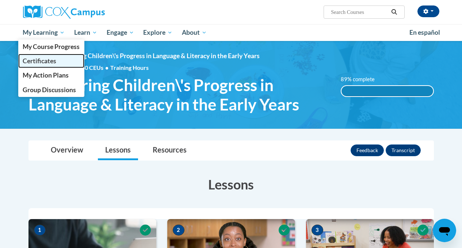
click at [44, 60] on span "Certificates" at bounding box center [40, 61] width 34 height 8
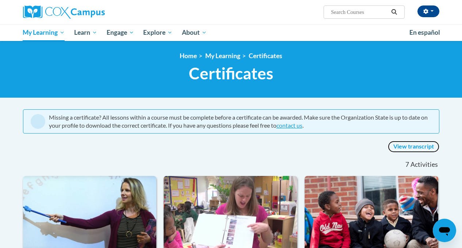
click at [402, 146] on link "View transcript" at bounding box center [413, 147] width 51 height 12
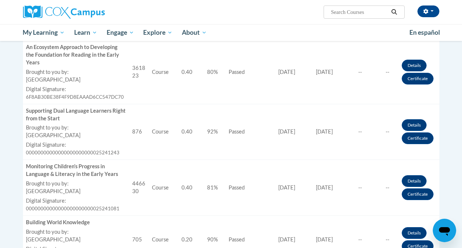
scroll to position [490, 0]
click at [413, 197] on link "Certificate" at bounding box center [418, 194] width 32 height 12
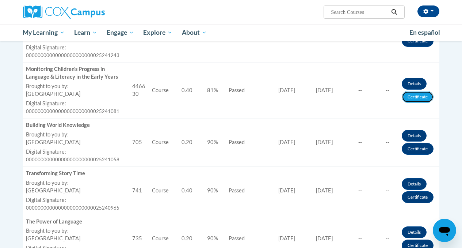
scroll to position [593, 0]
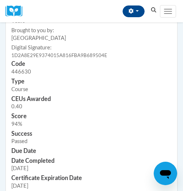
scroll to position [269, 0]
